Goal: Find specific page/section: Find specific page/section

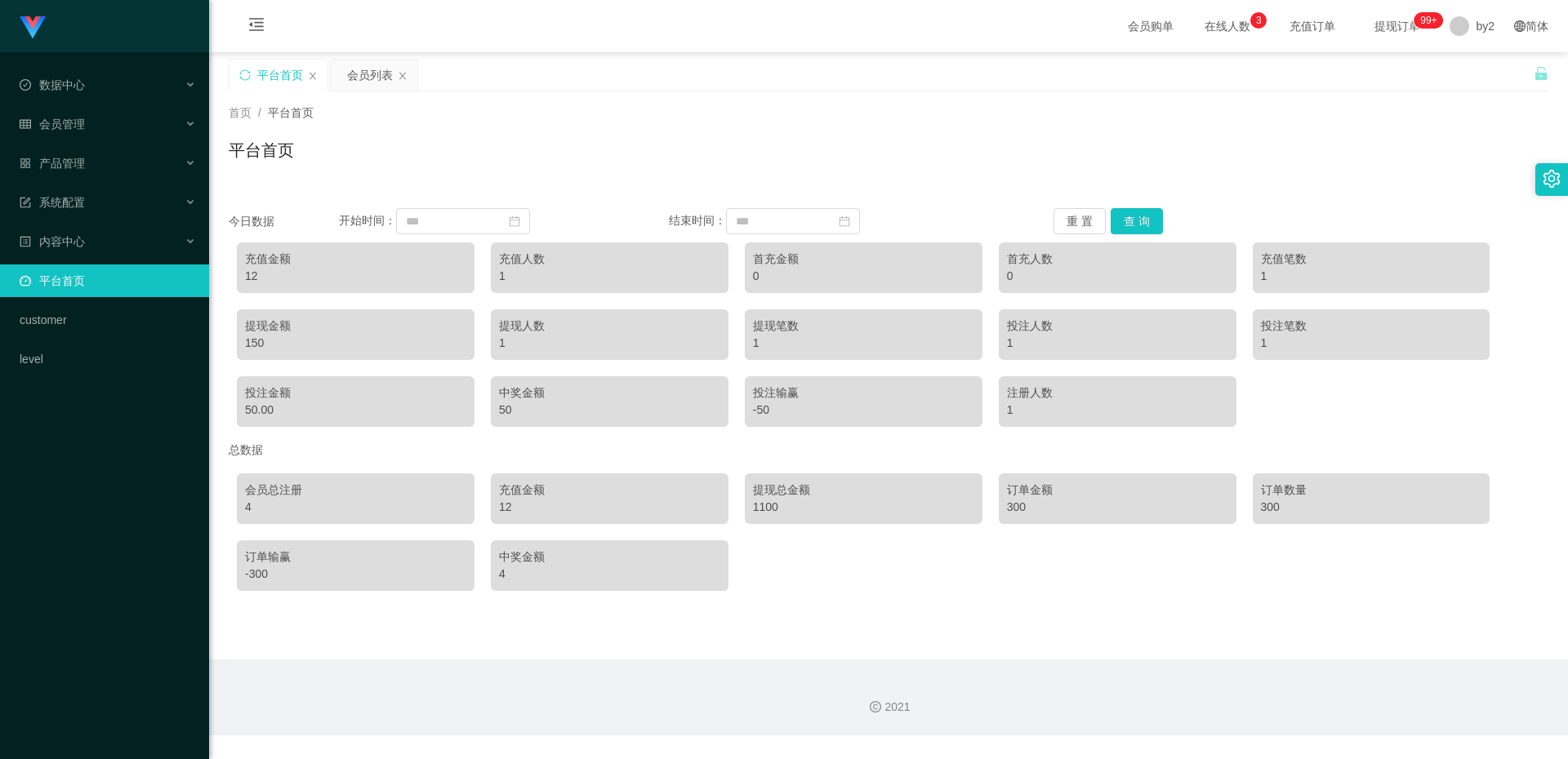
click at [101, 597] on div "DramaBox工作台代理端 数据中心 会员管理 会员列表 会员加减打码量 提现列表 赠送彩金 在线用户 陪玩用户 充值列表 会员加扣款 产品管理 系统配置 …" at bounding box center [104, 379] width 209 height 759
click at [100, 597] on div "DramaBox工作台代理端 数据中心 会员管理 会员列表 会员加减打码量 提现列表 赠送彩金 在线用户 陪玩用户 充值列表 会员加扣款 产品管理 系统配置 …" at bounding box center [104, 379] width 209 height 759
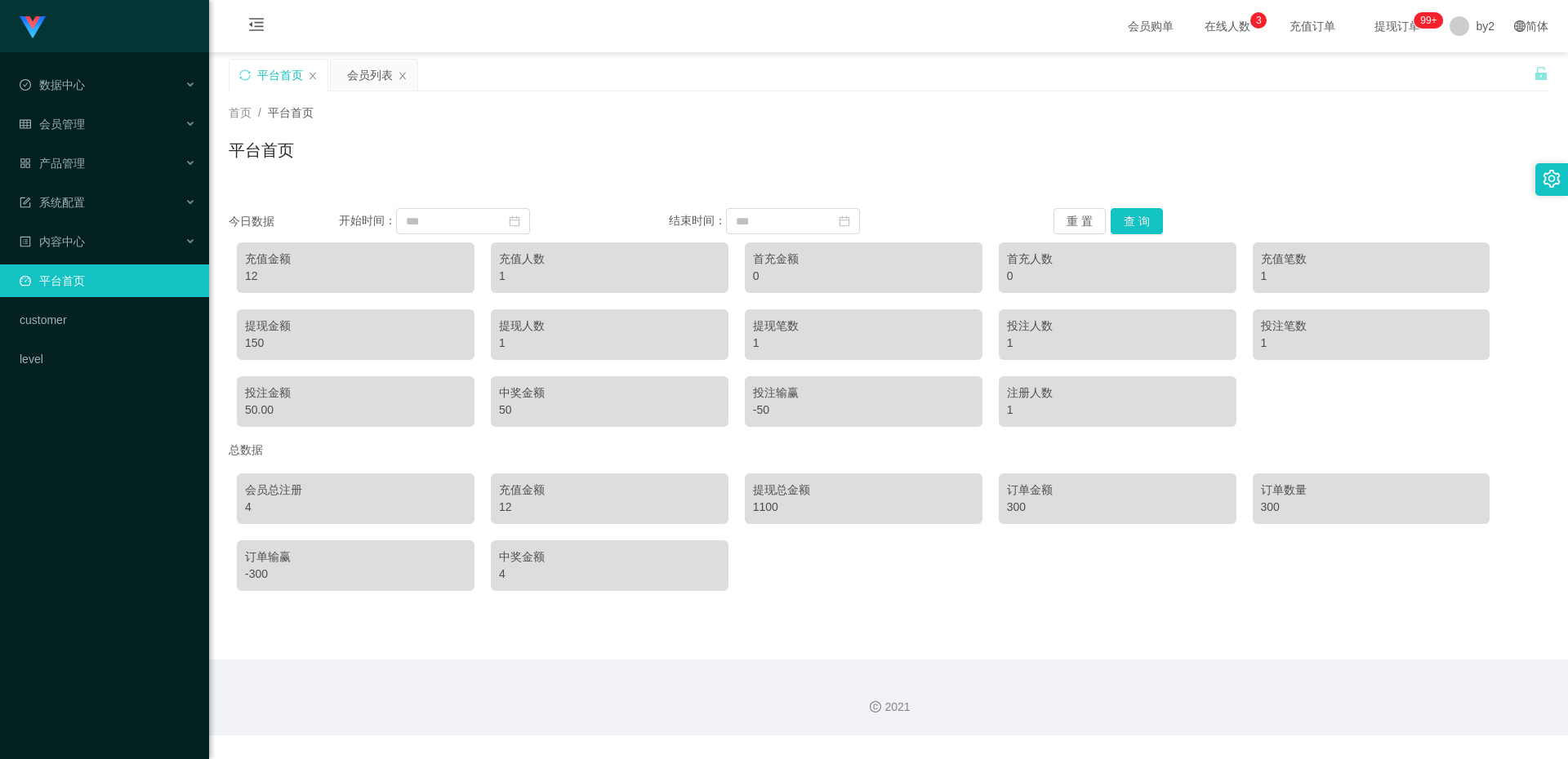
click at [100, 597] on div "DramaBox工作台代理端 数据中心 会员管理 会员列表 会员加减打码量 提现列表 赠送彩金 在线用户 陪玩用户 充值列表 会员加扣款 产品管理 系统配置 …" at bounding box center [104, 379] width 209 height 759
